Goal: Information Seeking & Learning: Learn about a topic

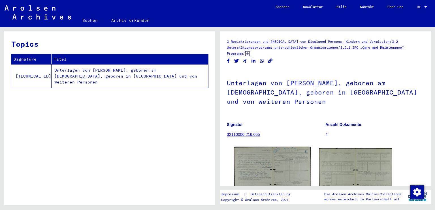
click at [283, 164] on img at bounding box center [272, 177] width 76 height 61
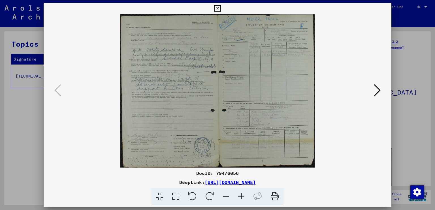
click at [378, 92] on icon at bounding box center [377, 90] width 7 height 14
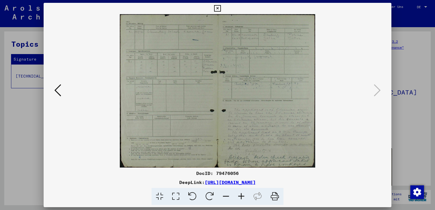
click at [219, 9] on icon at bounding box center [217, 8] width 7 height 7
